Goal: Task Accomplishment & Management: Manage account settings

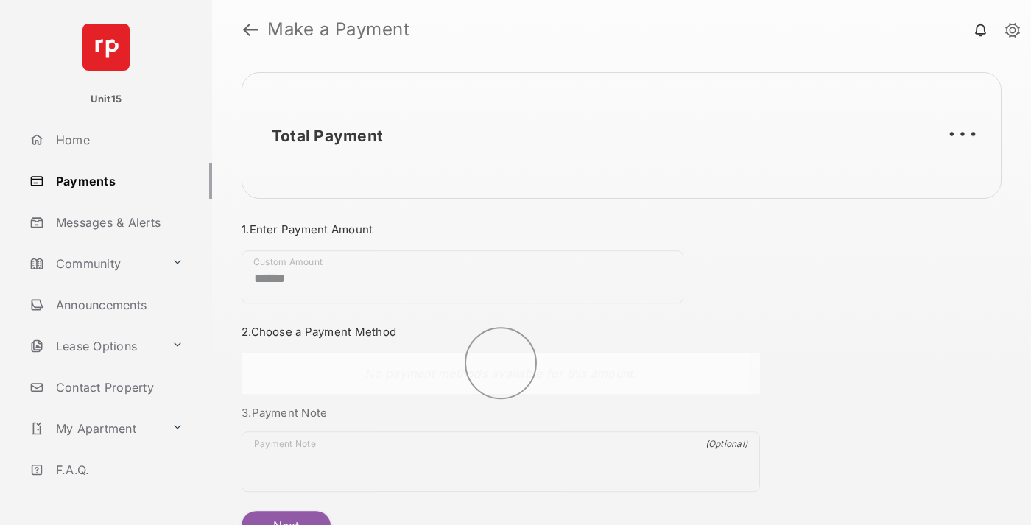
scroll to position [80, 0]
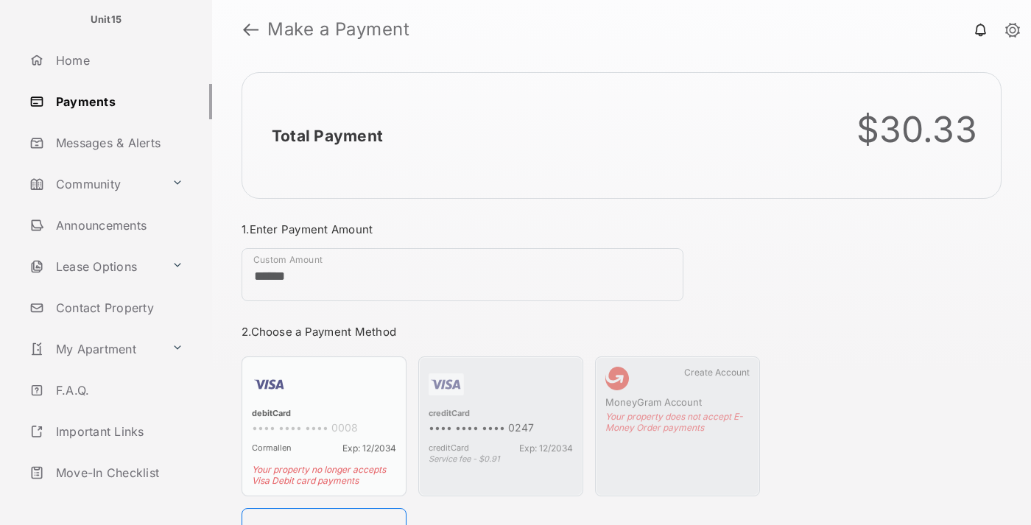
click at [115, 496] on link "Logout" at bounding box center [118, 513] width 189 height 35
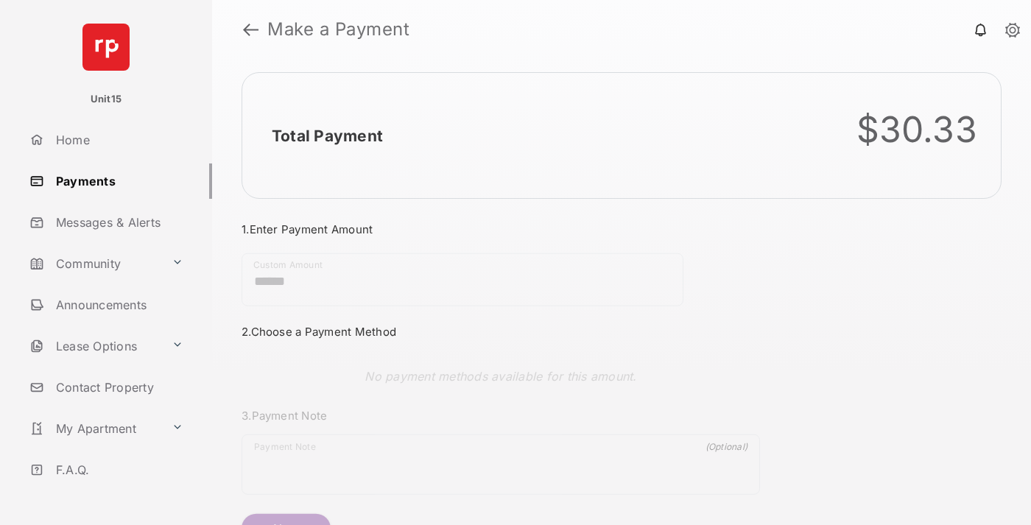
scroll to position [80, 0]
